Goal: Find contact information: Find contact information

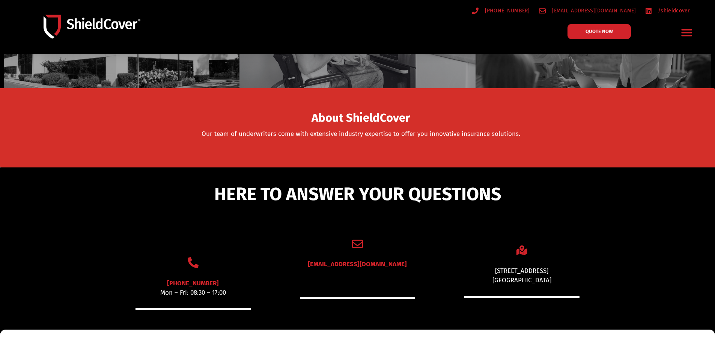
scroll to position [75, 0]
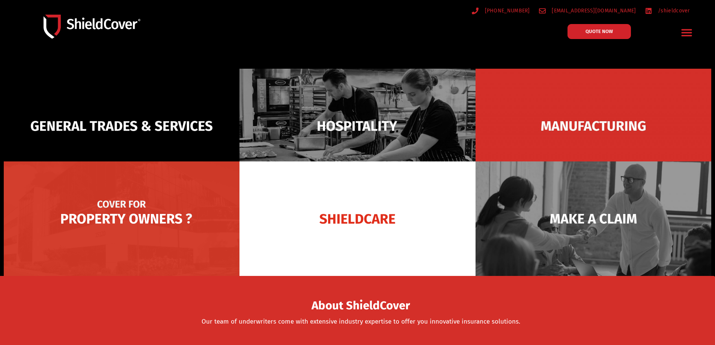
click at [64, 216] on img at bounding box center [122, 218] width 236 height 115
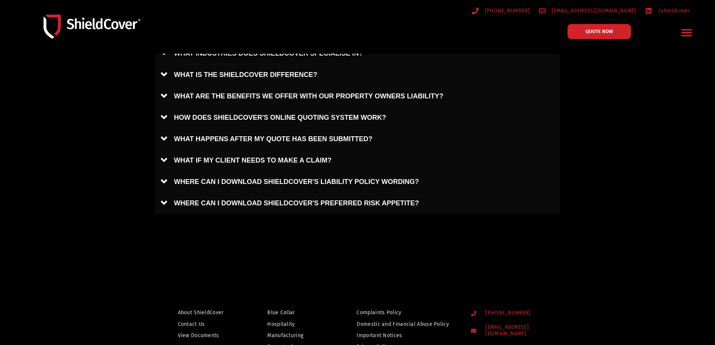
scroll to position [582, 0]
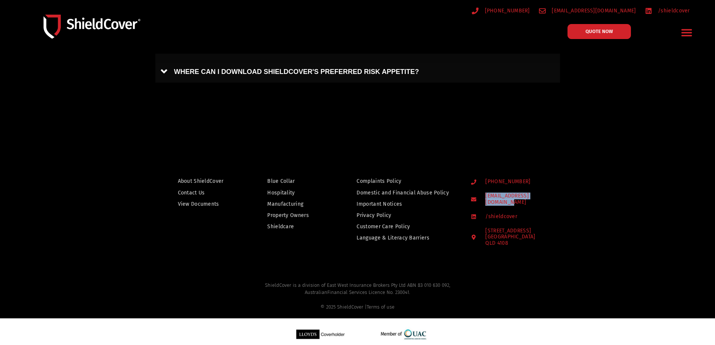
drag, startPoint x: 563, startPoint y: 193, endPoint x: 486, endPoint y: 199, distance: 78.0
click at [485, 199] on div "[PHONE_NUMBER] [EMAIL_ADDRESS][DOMAIN_NAME] /shieldcover [STREET_ADDRESS]" at bounding box center [516, 211] width 99 height 79
copy span "[EMAIL_ADDRESS][DOMAIN_NAME]"
